Goal: Find specific page/section: Find specific page/section

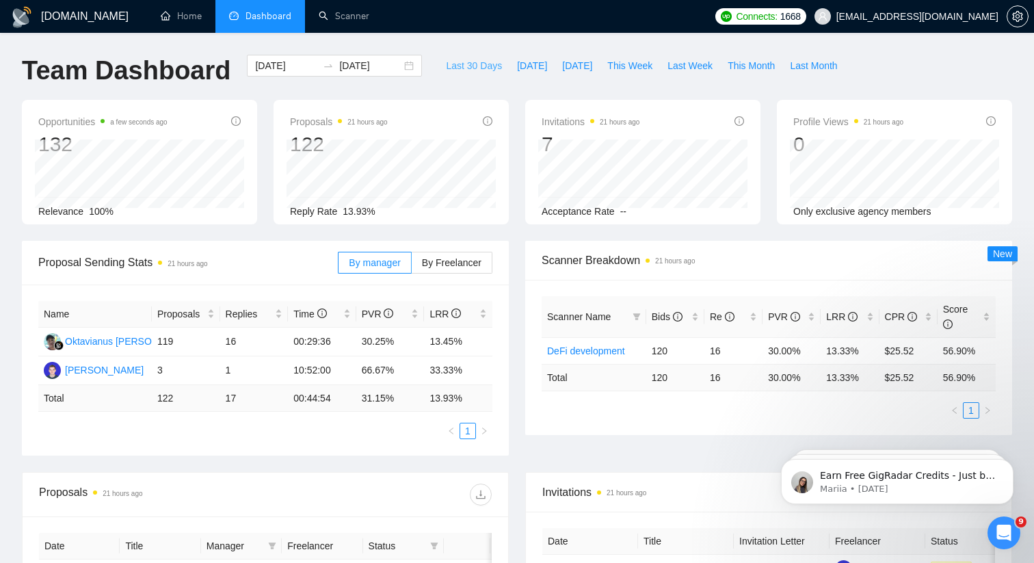
click at [467, 62] on span "Last 30 Days" at bounding box center [474, 65] width 56 height 15
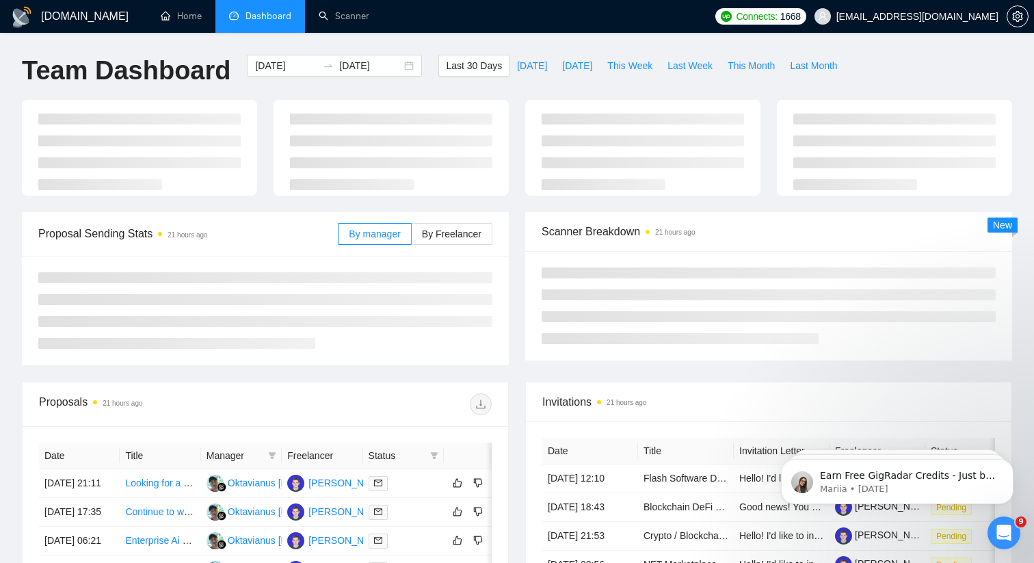
type input "[DATE]"
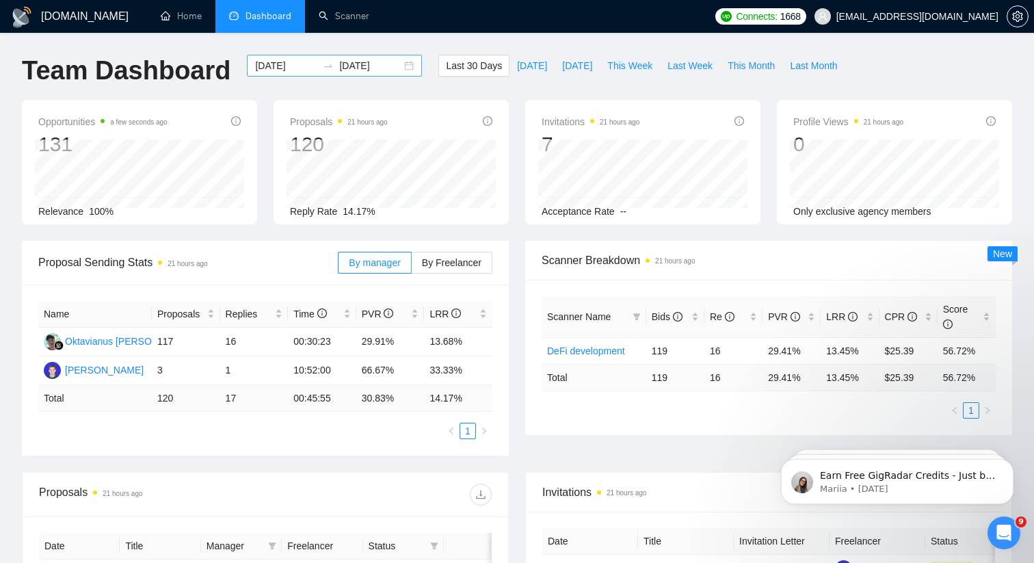
click at [271, 62] on input "[DATE]" at bounding box center [286, 65] width 62 height 15
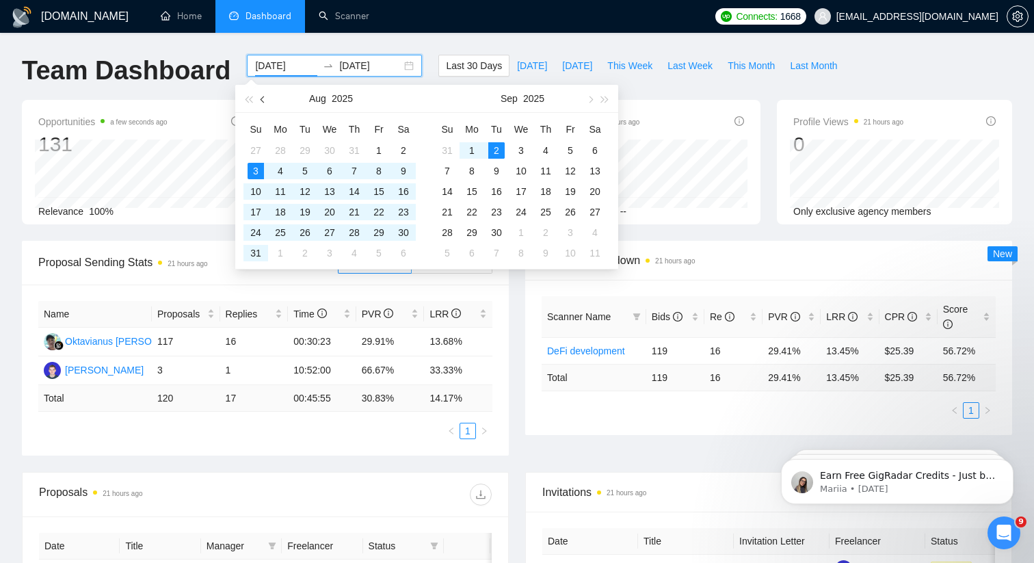
click at [262, 99] on span "button" at bounding box center [264, 99] width 7 height 7
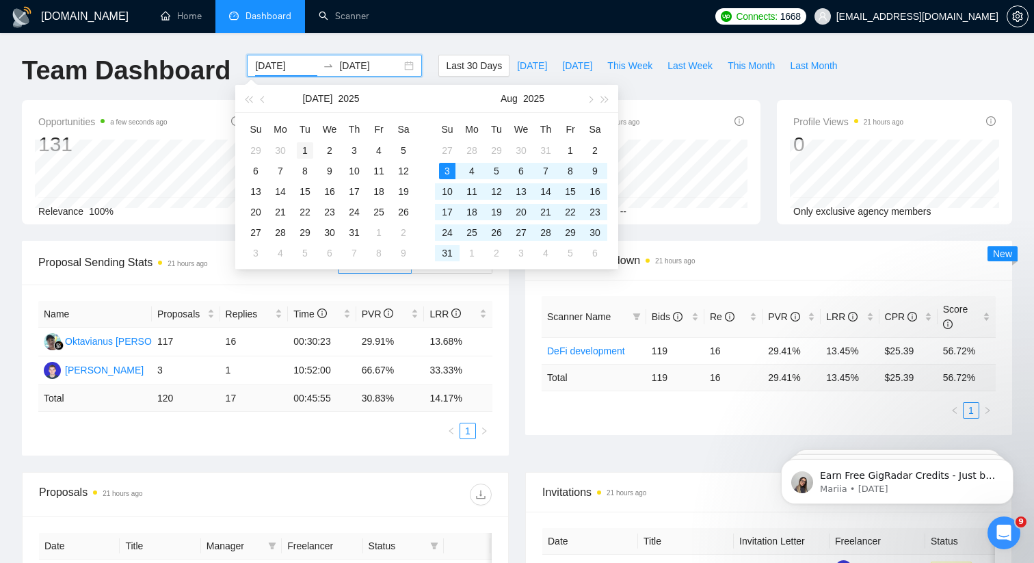
type input "[DATE]"
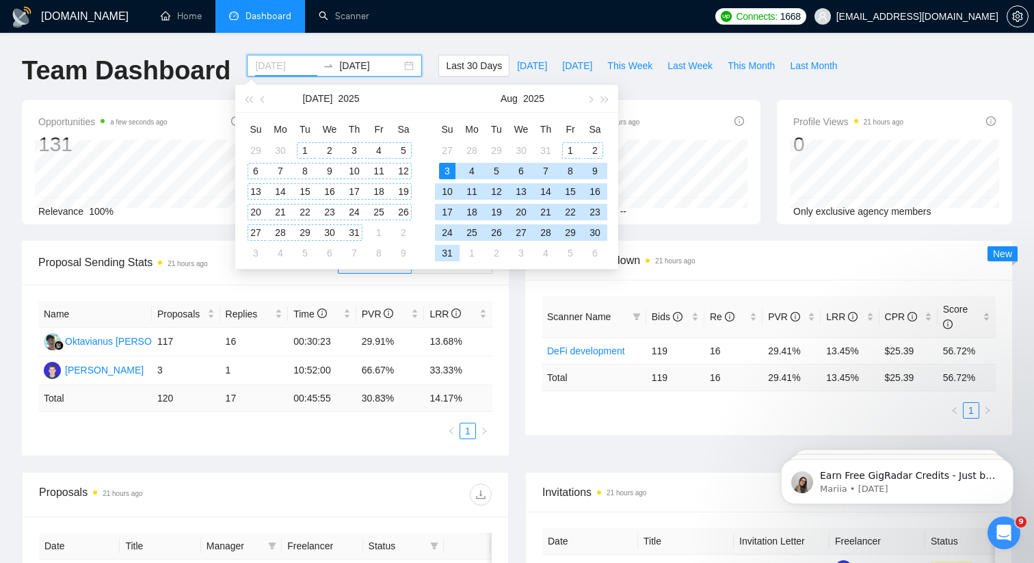
click at [302, 146] on div "1" at bounding box center [305, 150] width 16 height 16
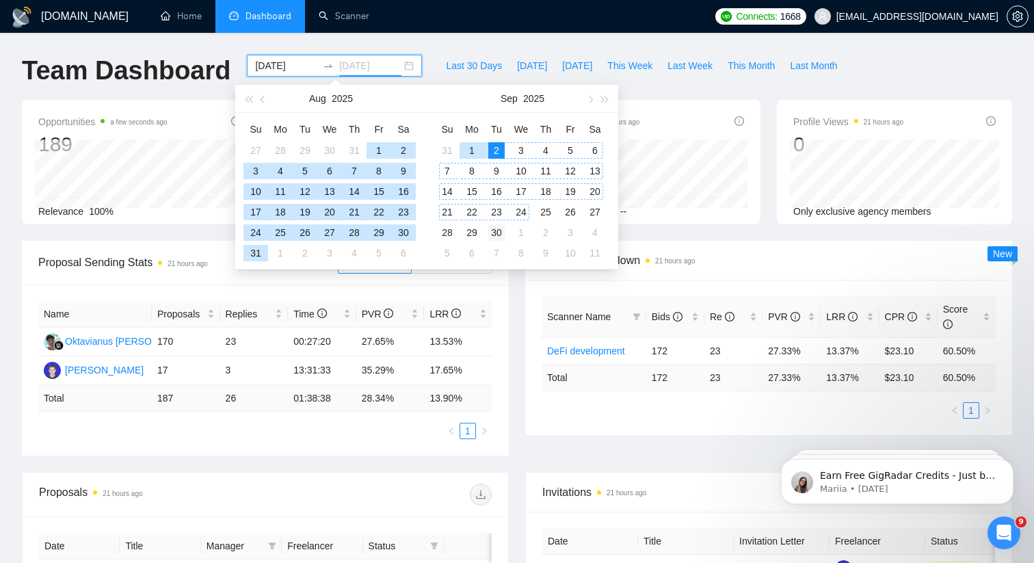
type input "[DATE]"
click at [499, 231] on div "30" at bounding box center [496, 232] width 16 height 16
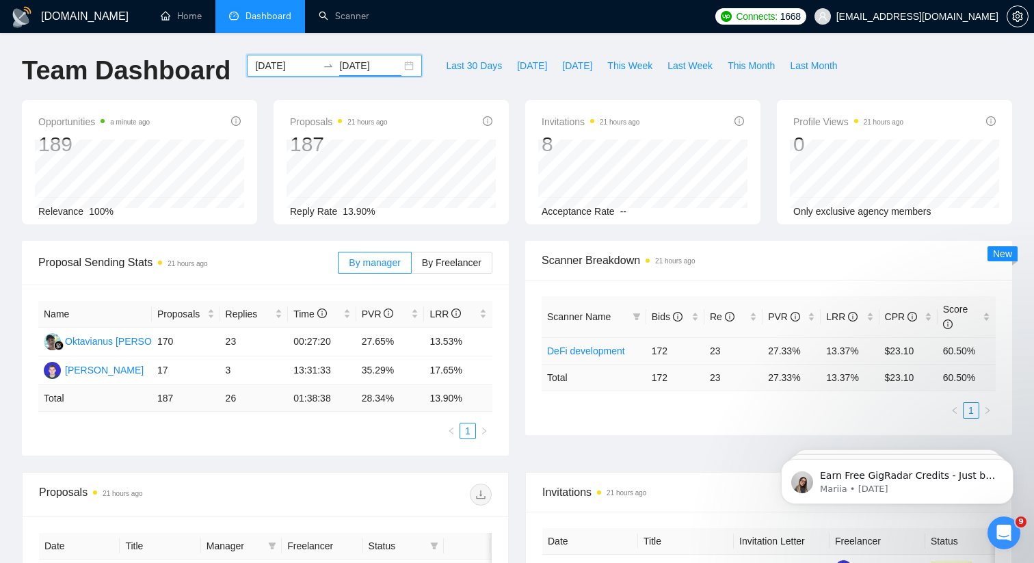
click at [602, 348] on link "DeFi development" at bounding box center [586, 350] width 78 height 11
